Goal: Check status

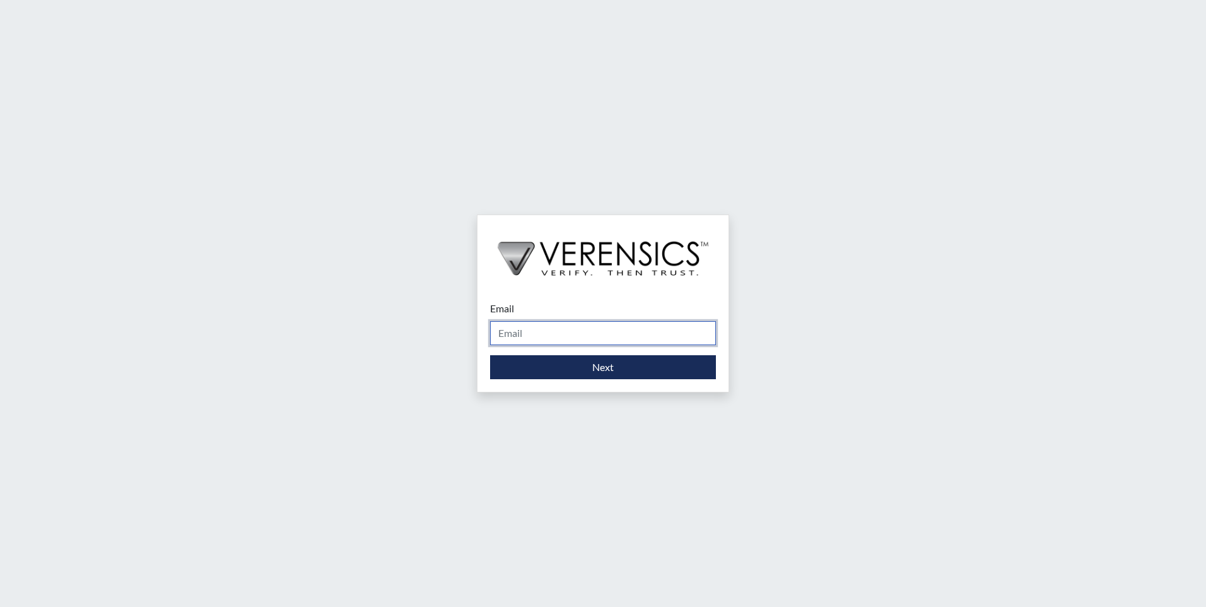
click at [568, 339] on input "Email" at bounding box center [603, 333] width 226 height 24
type input "[EMAIL_ADDRESS][DOMAIN_NAME]"
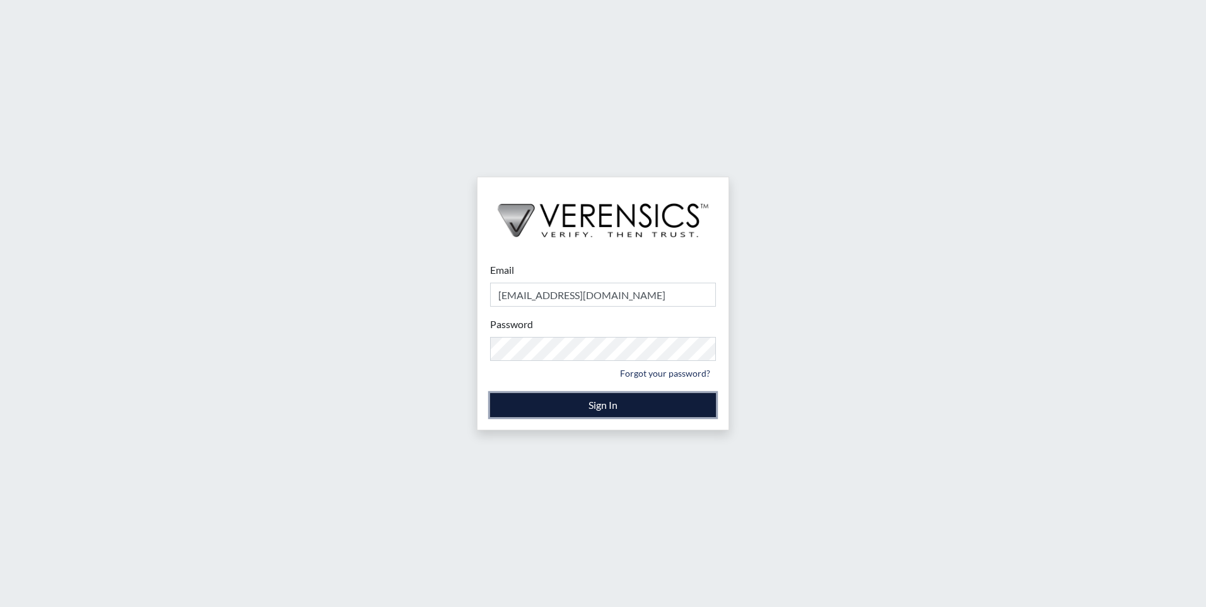
click at [607, 411] on button "Sign In" at bounding box center [603, 405] width 226 height 24
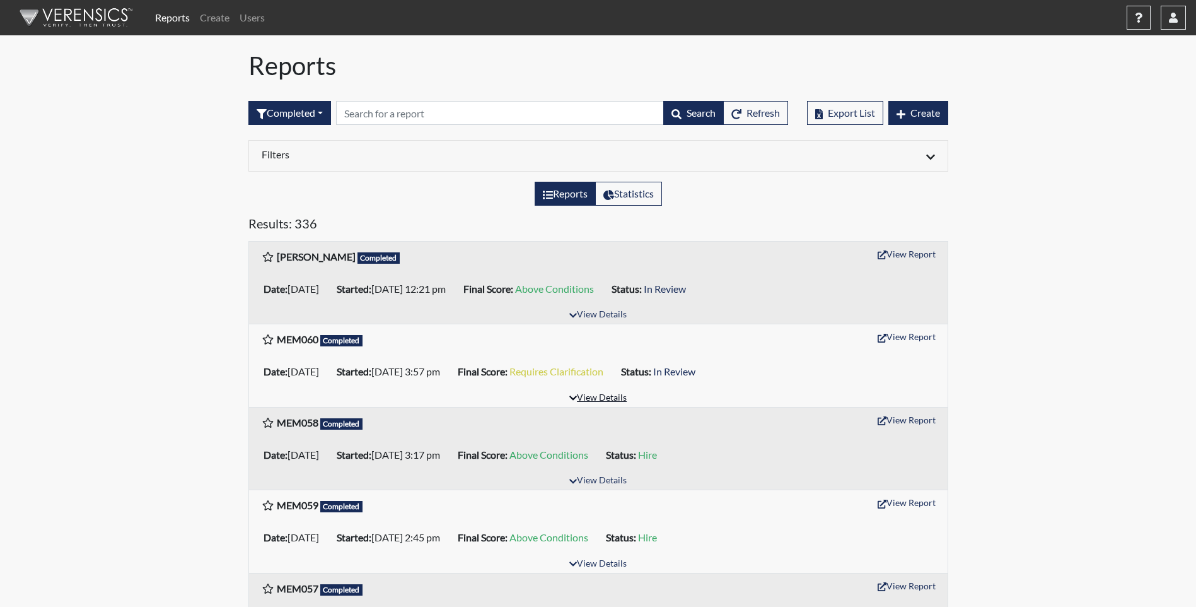
click at [608, 395] on button "View Details" at bounding box center [598, 398] width 69 height 17
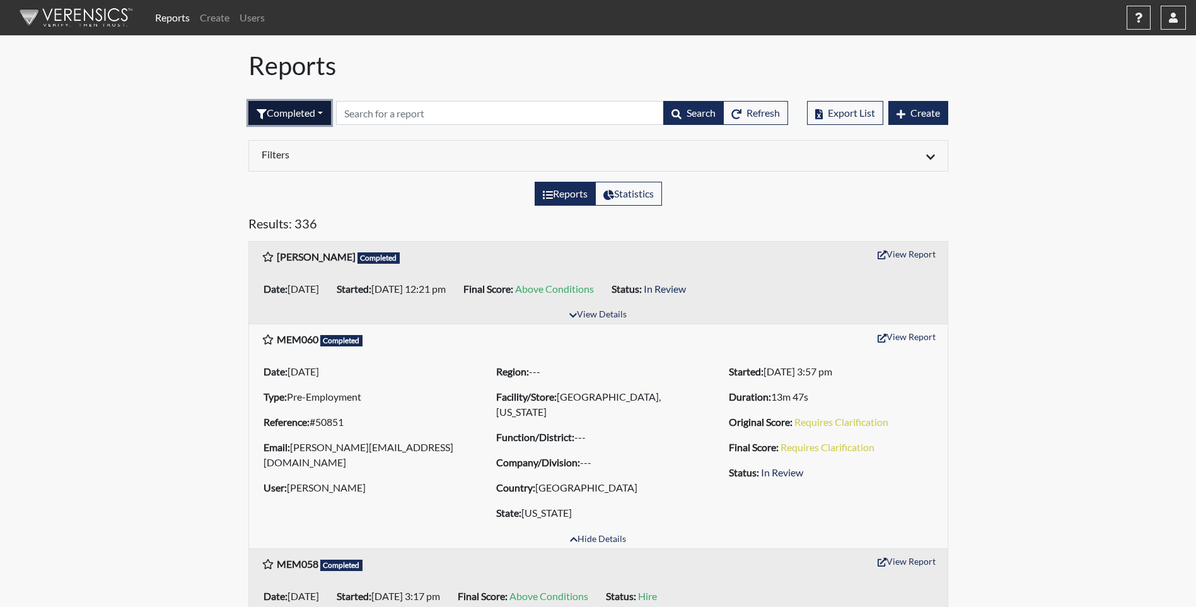
click at [290, 115] on button "Completed" at bounding box center [289, 113] width 83 height 24
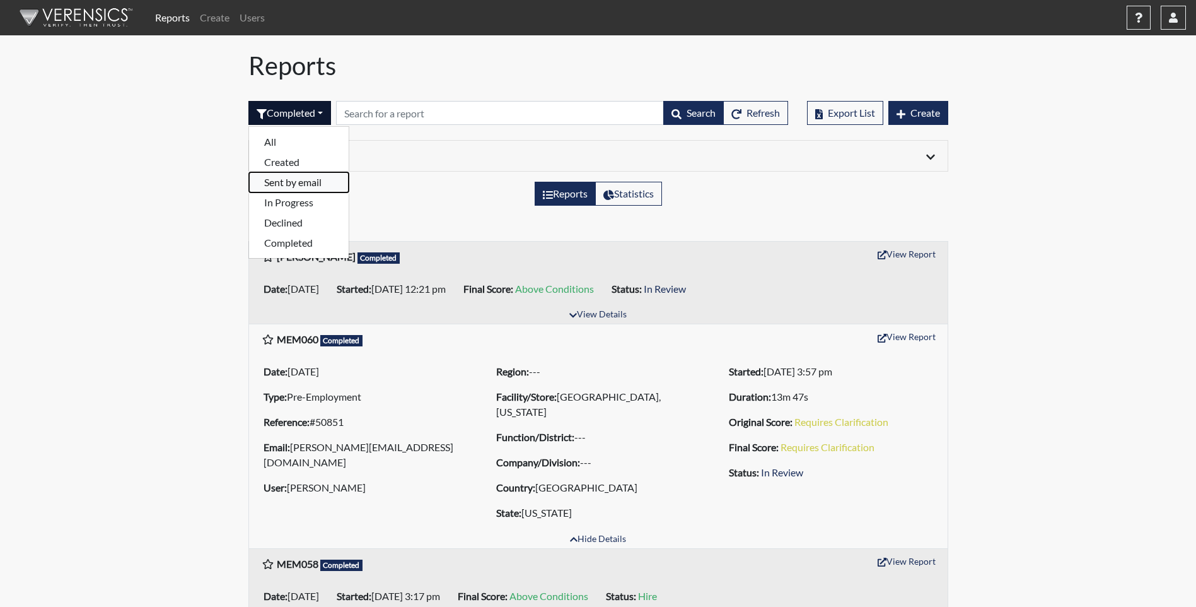
click at [298, 178] on button "Sent by email" at bounding box center [299, 182] width 100 height 20
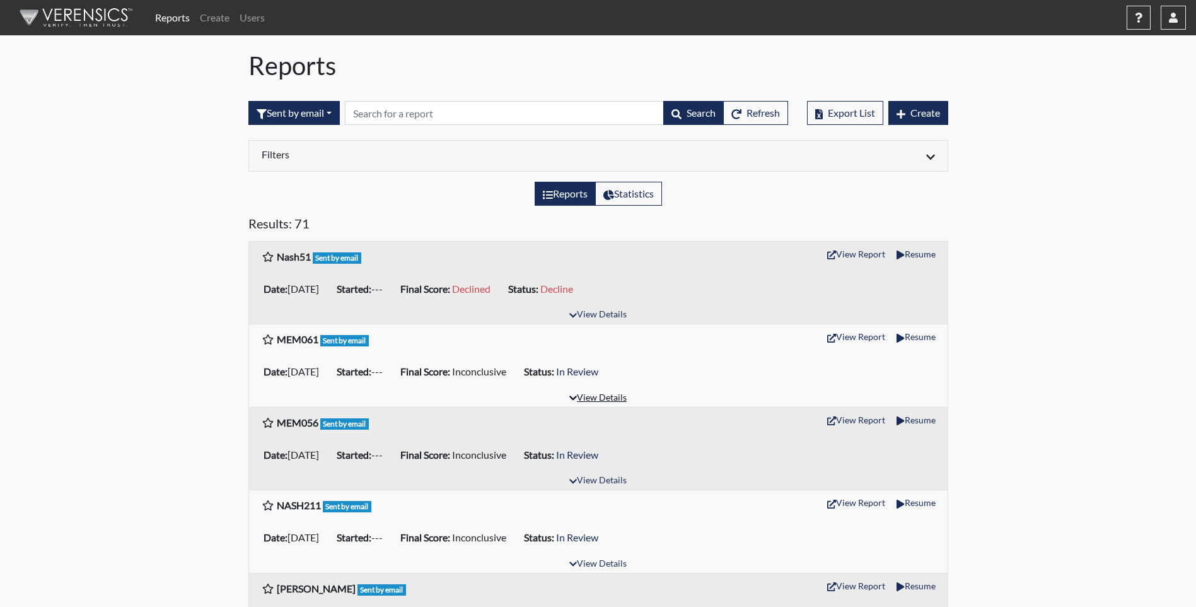
click at [595, 399] on button "View Details" at bounding box center [598, 398] width 69 height 17
